Goal: Information Seeking & Learning: Understand process/instructions

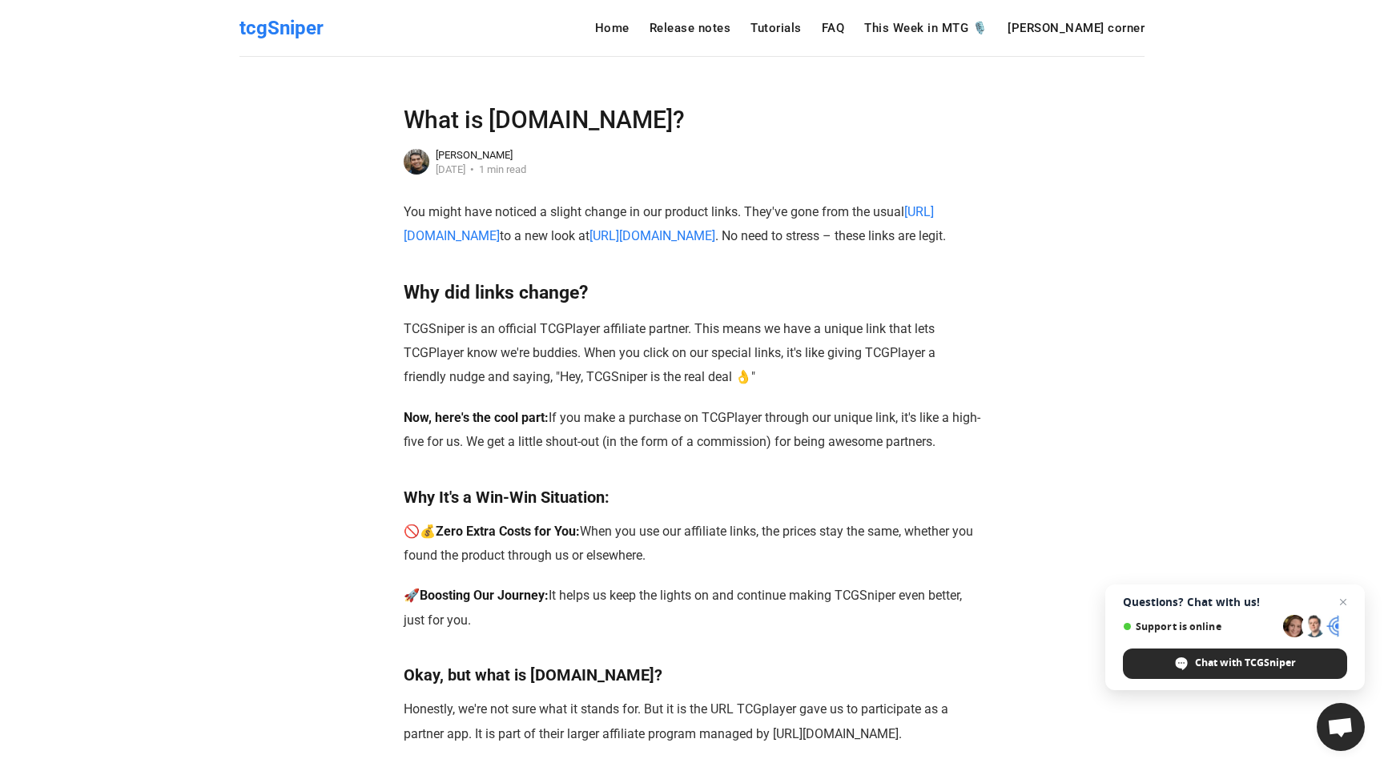
click at [296, 43] on link "tcgSniper" at bounding box center [281, 28] width 84 height 33
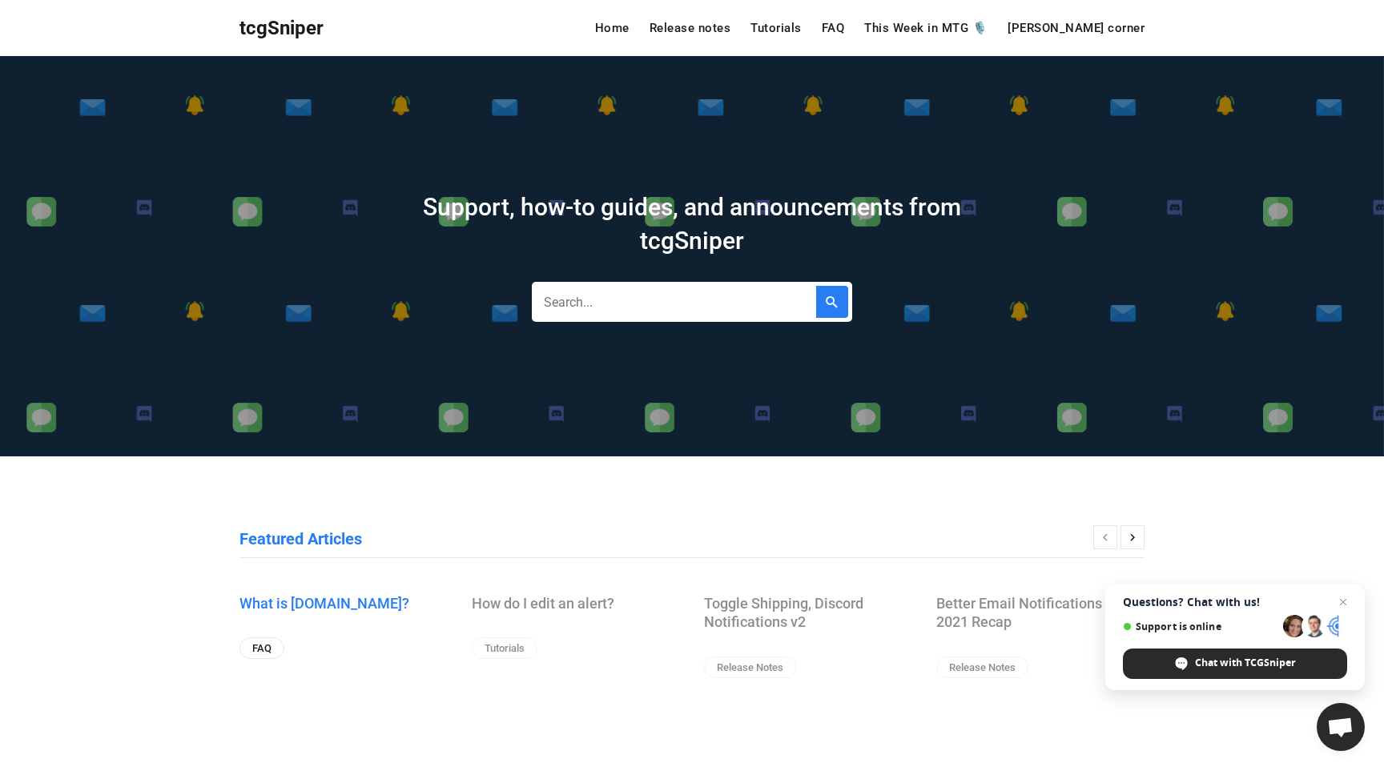
click at [365, 604] on link "What is [DOMAIN_NAME]?" at bounding box center [343, 603] width 208 height 18
